Goal: Task Accomplishment & Management: Use online tool/utility

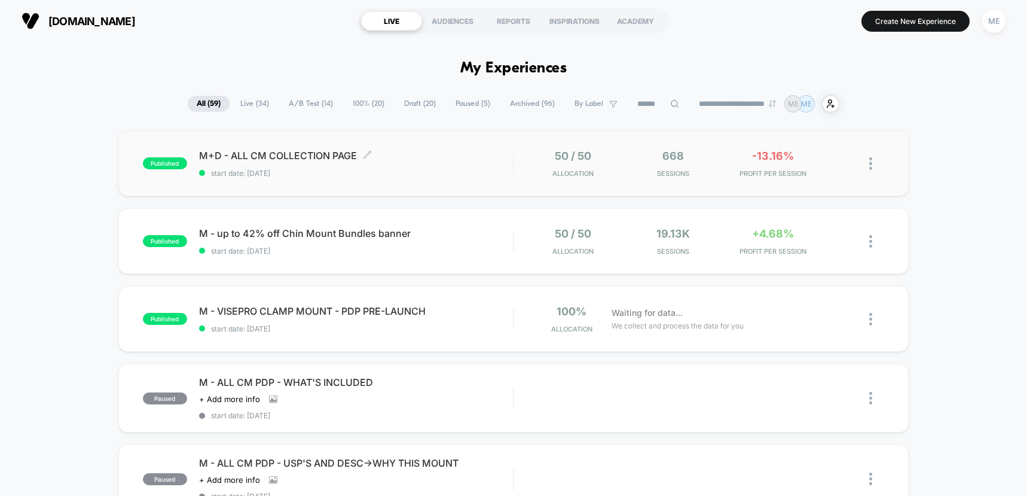
click at [472, 160] on span "M+D - ALL CM COLLECTION PAGE Click to edit experience details" at bounding box center [356, 155] width 314 height 12
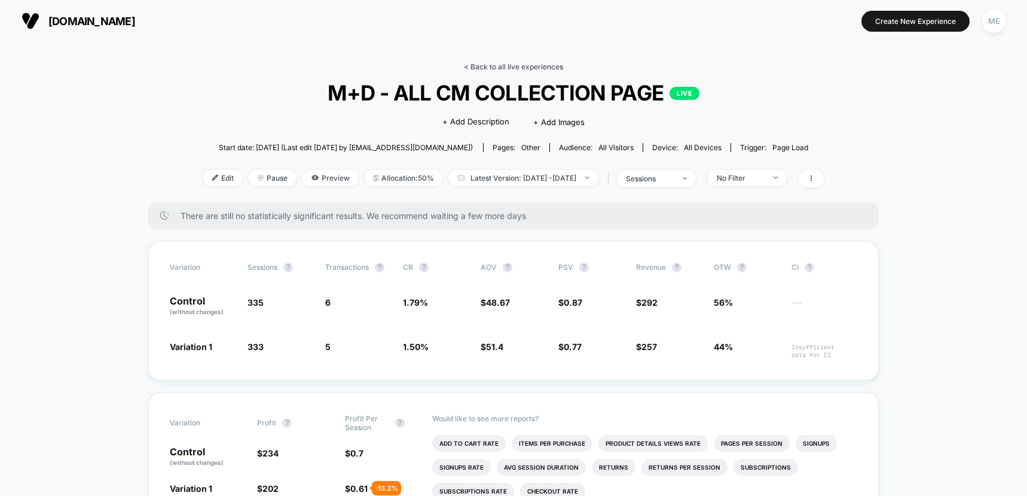
click at [482, 69] on link "< Back to all live experiences" at bounding box center [513, 66] width 99 height 9
